Goal: Navigation & Orientation: Find specific page/section

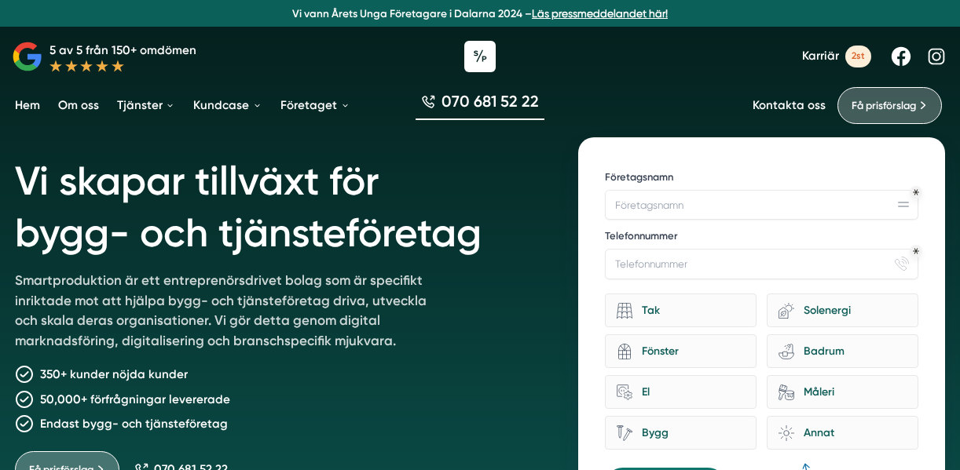
click at [785, 106] on link "Kontakta oss" at bounding box center [788, 105] width 73 height 15
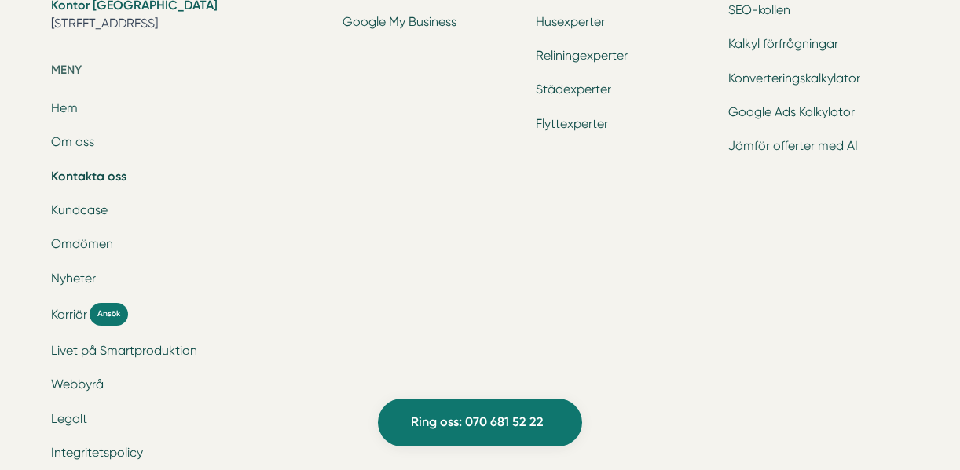
scroll to position [2206, 0]
click at [114, 349] on link "Livet på Smartproduktion" at bounding box center [124, 351] width 146 height 15
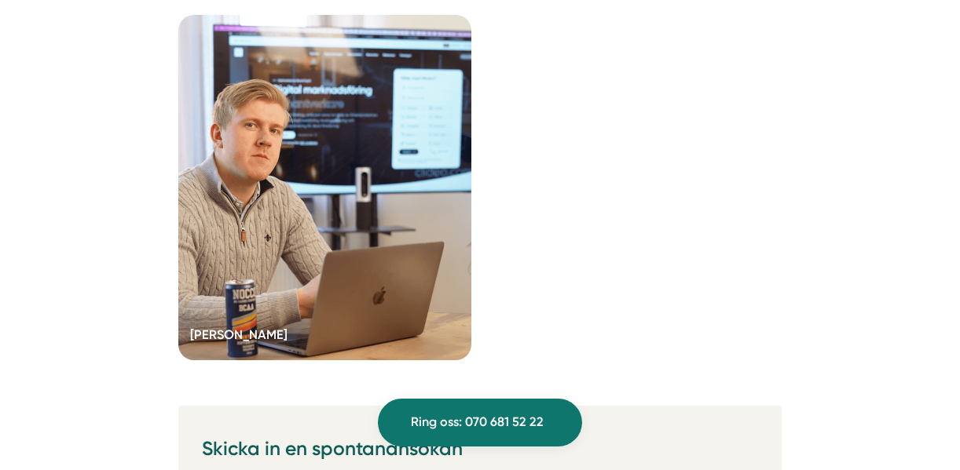
scroll to position [3552, 0]
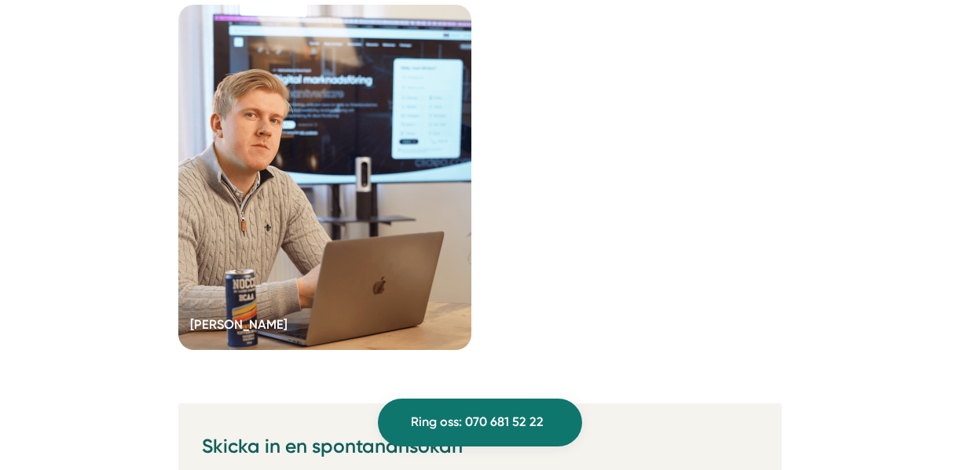
click at [265, 232] on div at bounding box center [324, 177] width 293 height 345
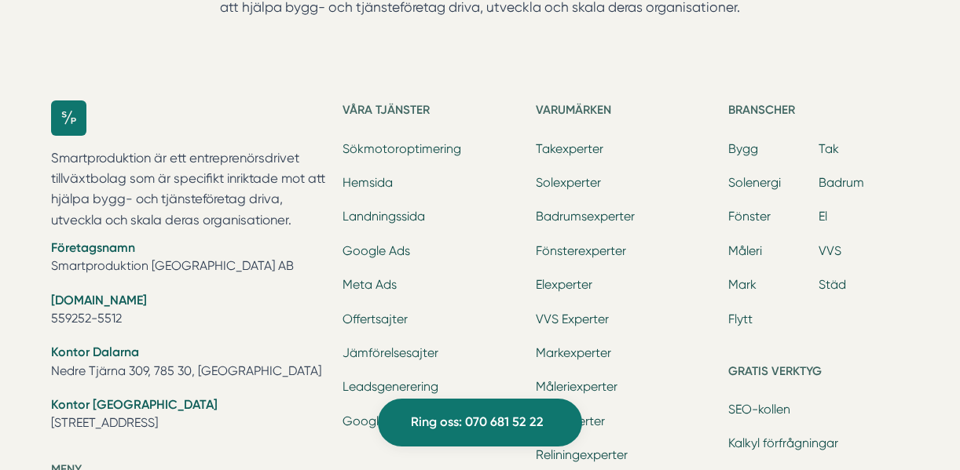
scroll to position [2959, 0]
